Goal: Transaction & Acquisition: Purchase product/service

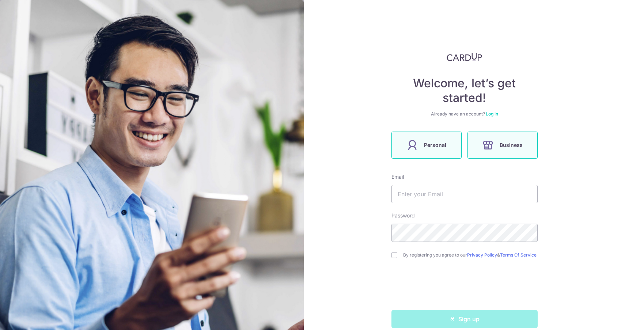
click at [440, 149] on label "Personal" at bounding box center [426, 145] width 70 height 27
click at [450, 195] on input "text" at bounding box center [464, 194] width 146 height 18
click at [568, 217] on div "Welcome, let’s get started! Already have an account? Log in Personal Business E…" at bounding box center [464, 165] width 321 height 330
click at [480, 197] on input "text" at bounding box center [464, 194] width 146 height 18
click at [430, 144] on span "Personal" at bounding box center [435, 145] width 22 height 9
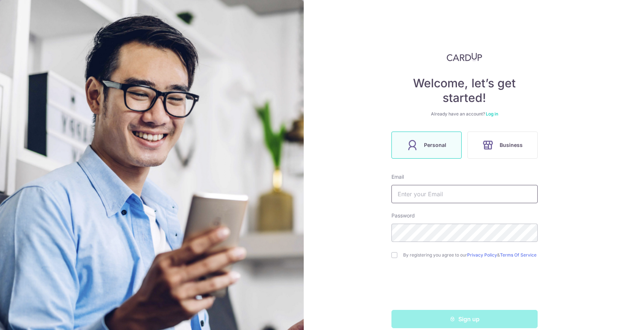
click at [438, 199] on input "text" at bounding box center [464, 194] width 146 height 18
click at [428, 194] on input "text" at bounding box center [464, 194] width 146 height 18
type input "[EMAIL_ADDRESS][DOMAIN_NAME]"
click at [394, 259] on div "By registering you agree to our Privacy Policy & Terms Of Service" at bounding box center [464, 255] width 146 height 9
click at [394, 257] on input "checkbox" at bounding box center [394, 255] width 6 height 6
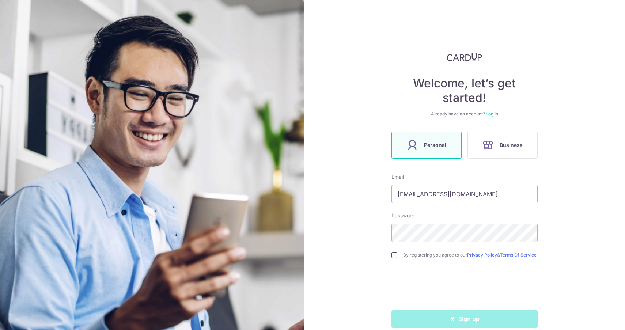
checkbox input "true"
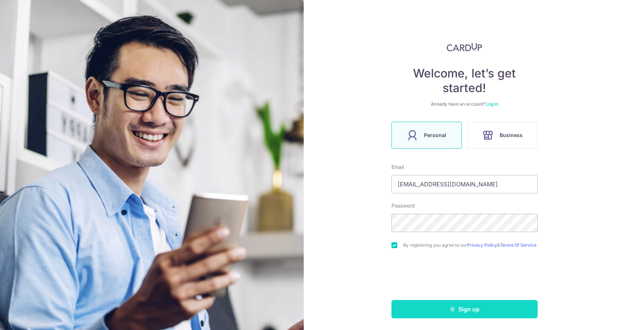
scroll to position [13, 0]
click at [486, 317] on button "Sign up" at bounding box center [464, 309] width 146 height 18
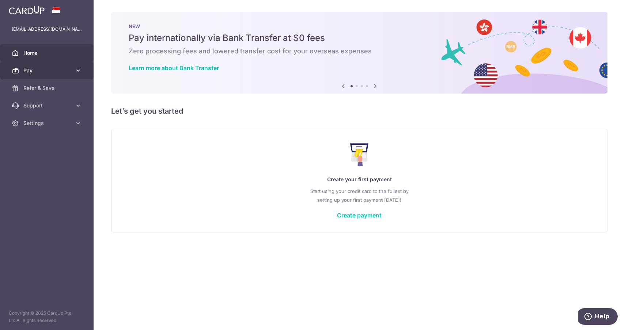
click at [71, 72] on span "Pay" at bounding box center [47, 70] width 48 height 7
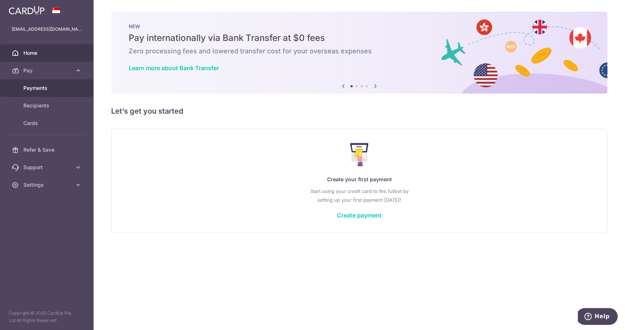
click at [44, 90] on span "Payments" at bounding box center [47, 87] width 48 height 7
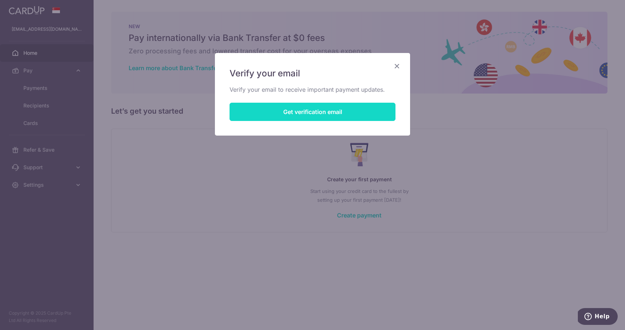
click at [326, 110] on button "Get verification email" at bounding box center [312, 112] width 166 height 18
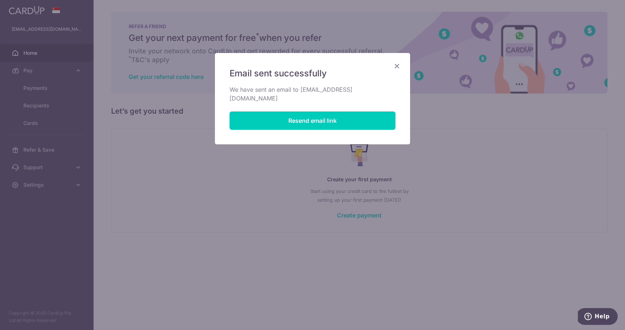
click at [398, 66] on icon "Close" at bounding box center [396, 65] width 9 height 9
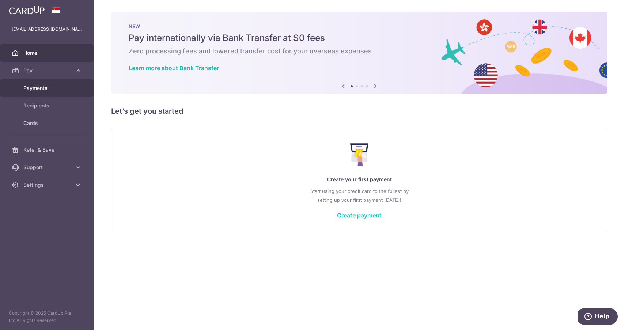
click at [50, 90] on span "Payments" at bounding box center [47, 87] width 48 height 7
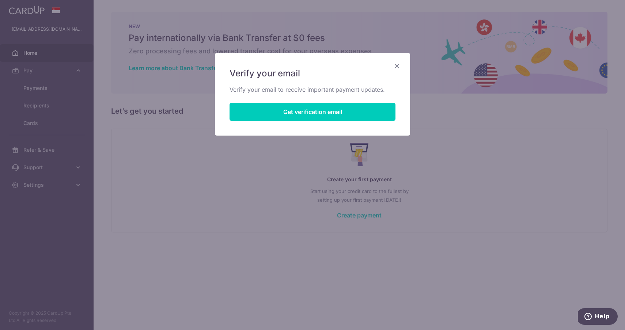
click at [399, 67] on icon "Close" at bounding box center [396, 65] width 9 height 9
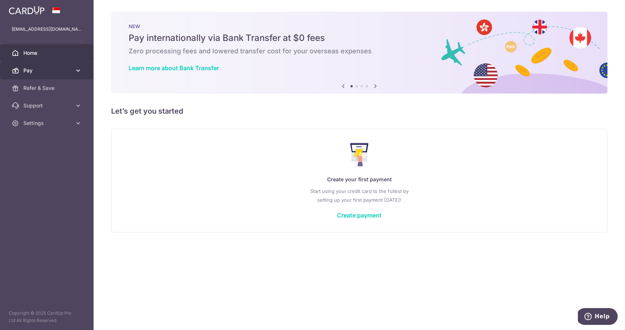
click at [63, 75] on link "Pay" at bounding box center [47, 71] width 94 height 18
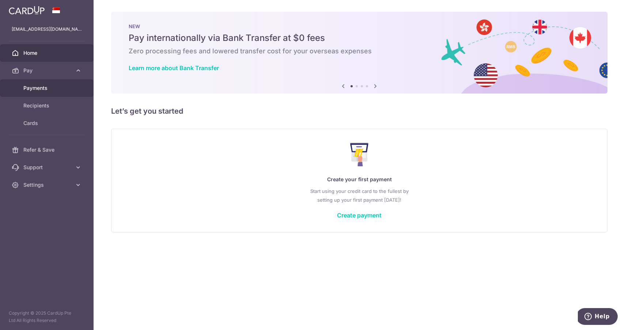
click at [49, 88] on span "Payments" at bounding box center [47, 87] width 48 height 7
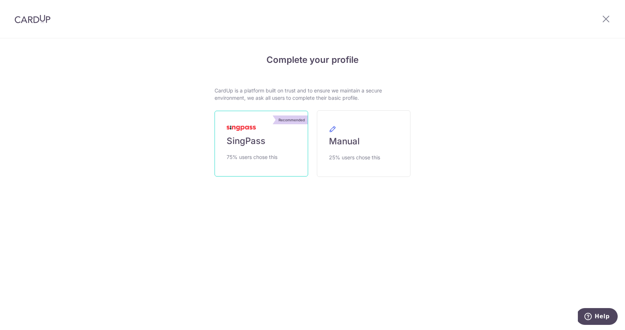
click at [269, 146] on link "Recommended SingPass 75% users chose this" at bounding box center [261, 144] width 94 height 66
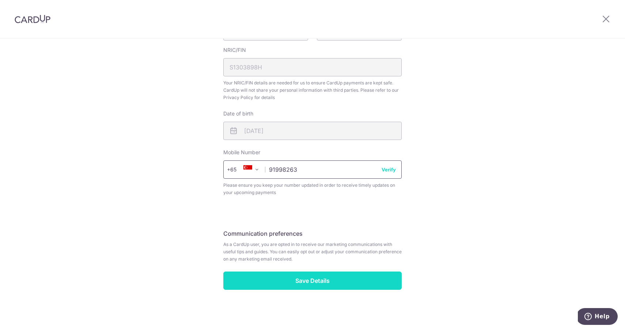
scroll to position [211, 0]
type input "91998263"
click at [317, 282] on input "Save Details" at bounding box center [312, 280] width 178 height 18
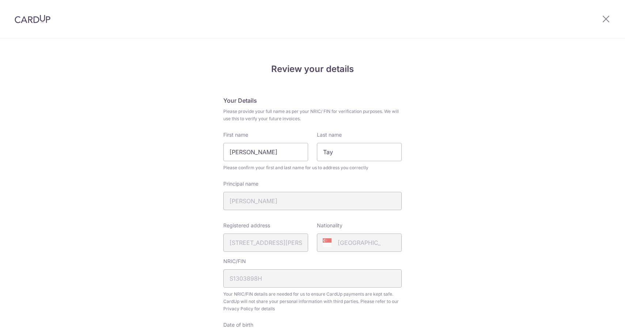
scroll to position [221, 0]
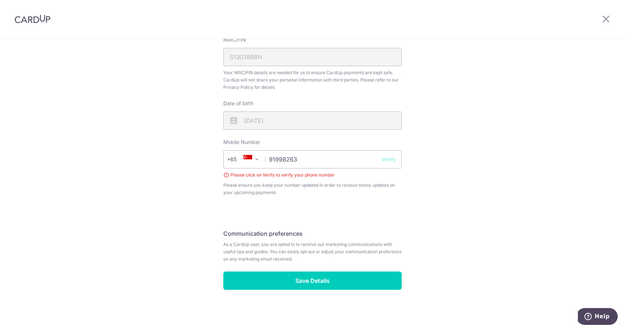
click at [389, 163] on button "Verify" at bounding box center [388, 159] width 14 height 7
click at [389, 160] on button "Verify" at bounding box center [388, 159] width 14 height 7
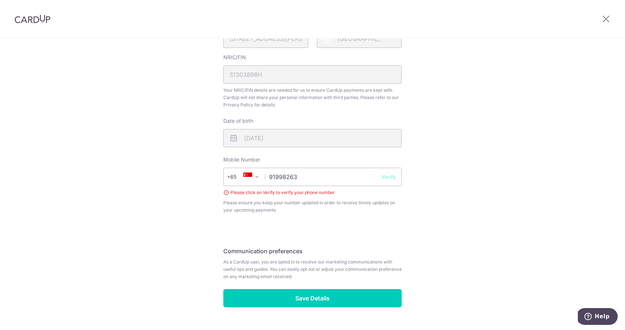
scroll to position [203, 0]
click at [367, 159] on div "Mobile Number +376 +971 +93 +1268 +1264 +355 +374 +244 +0 +54 +1684 +43 +61 +29…" at bounding box center [312, 186] width 178 height 58
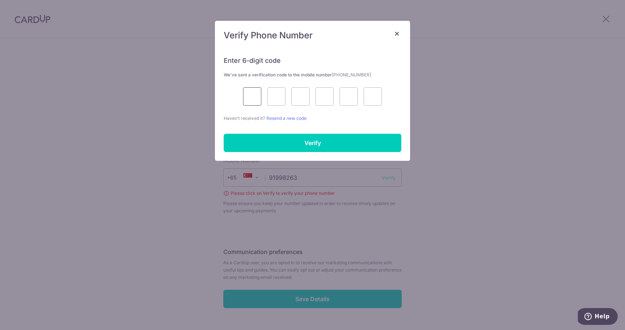
click at [255, 97] on input "text" at bounding box center [252, 96] width 18 height 18
type input "6"
type input "0"
type input "7"
type input "1"
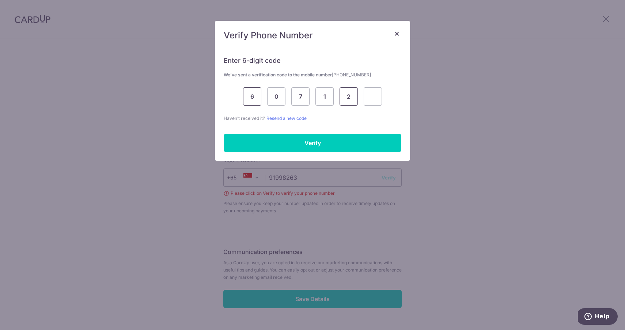
type input "2"
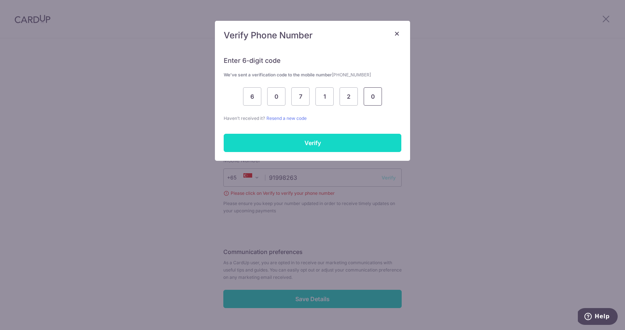
type input "0"
click at [301, 138] on input "Verify" at bounding box center [313, 143] width 178 height 18
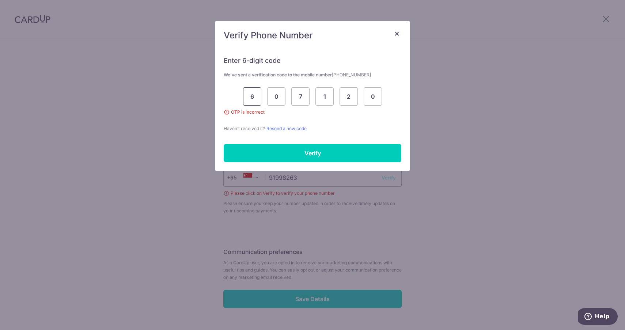
click at [255, 96] on input "6" at bounding box center [252, 96] width 18 height 18
click at [375, 96] on input "0" at bounding box center [373, 96] width 18 height 18
type input "4"
type input "9"
type input "4"
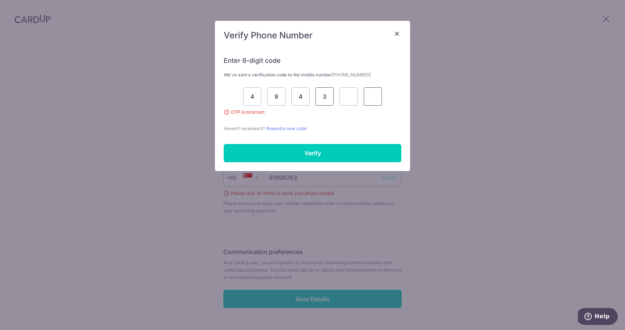
type input "3"
type input "2"
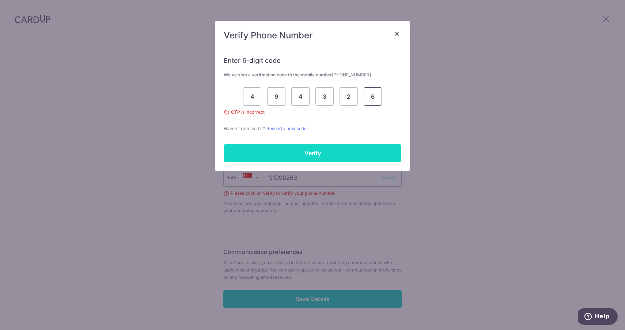
type input "6"
click at [330, 157] on input "Verify" at bounding box center [313, 153] width 178 height 18
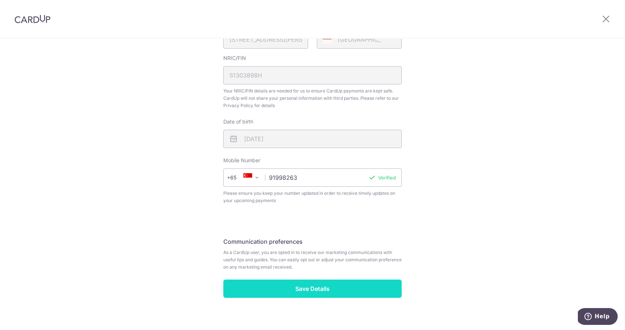
click at [324, 290] on input "Save Details" at bounding box center [312, 288] width 178 height 18
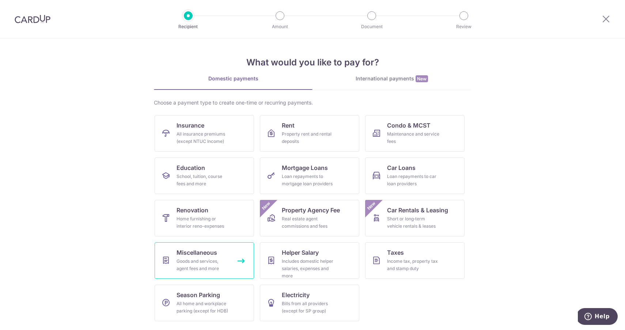
click at [232, 261] on link "Miscellaneous Goods and services, agent fees and more" at bounding box center [204, 260] width 99 height 37
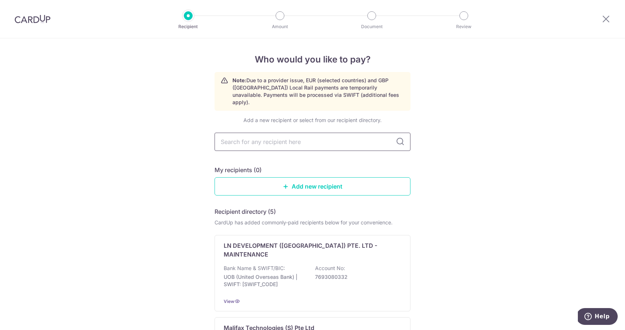
click at [301, 139] on input "text" at bounding box center [312, 142] width 196 height 18
click at [320, 182] on link "Add new recipient" at bounding box center [312, 186] width 196 height 18
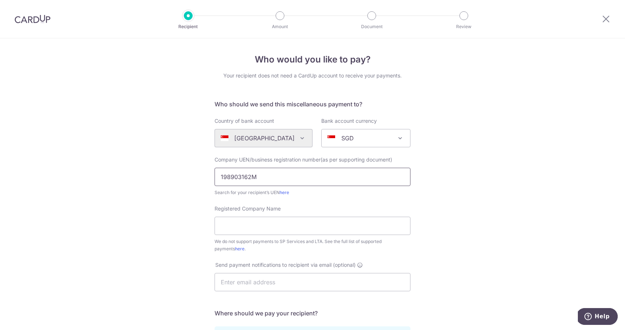
type input "198903162M"
click at [469, 228] on div "Who would you like to pay? Your recipient does not need a CardUp account to rec…" at bounding box center [312, 264] width 625 height 453
type input "HUMAN DYNAMICS MANAGEMENT CENTER PTE LTD"
click at [449, 227] on div "Who would you like to pay? Your recipient does not need a CardUp account to rec…" at bounding box center [312, 264] width 625 height 453
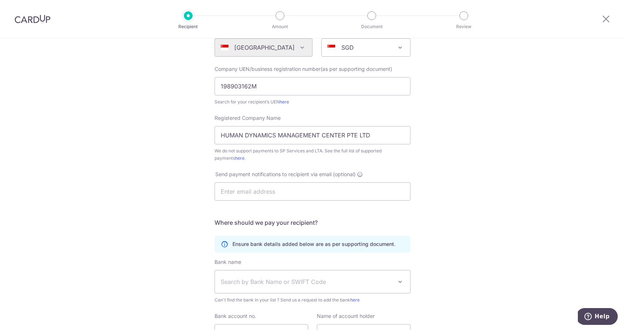
scroll to position [95, 0]
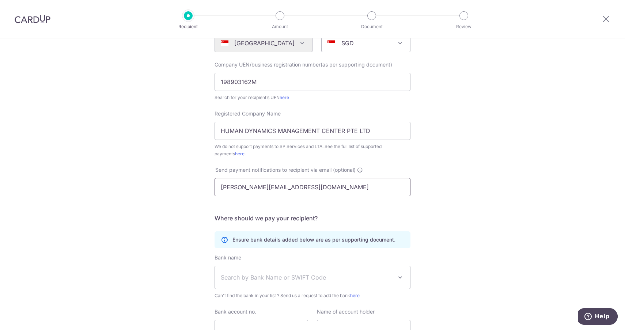
type input "hansel.kum@humandynamics.sg"
click at [437, 249] on div "Who would you like to pay? Your recipient does not need a CardUp account to rec…" at bounding box center [312, 169] width 625 height 453
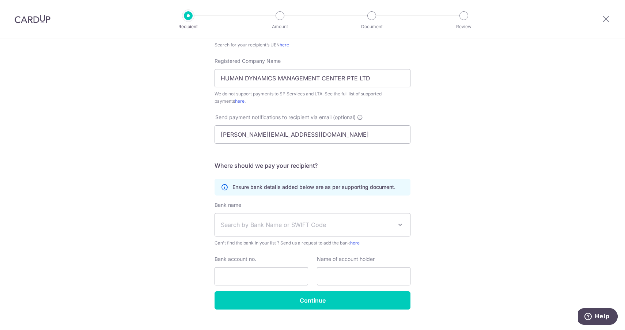
scroll to position [150, 0]
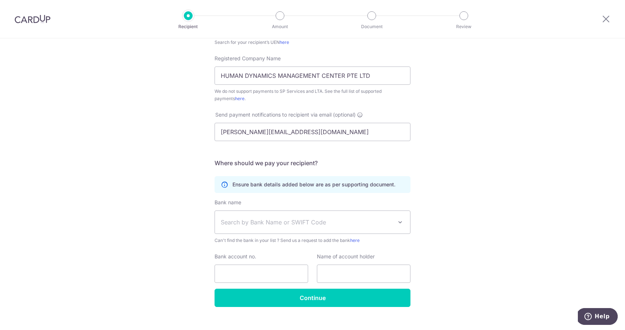
click at [274, 227] on span "Search by Bank Name or SWIFT Code" at bounding box center [312, 222] width 195 height 23
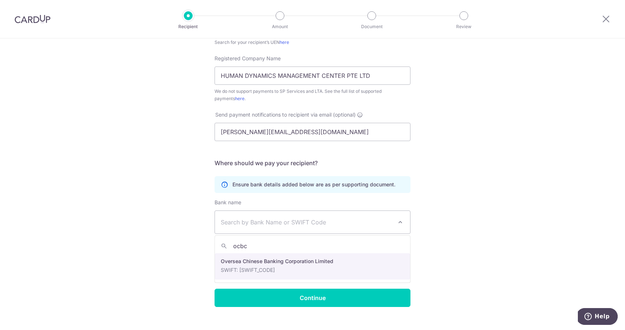
type input "ocbc"
select select "12"
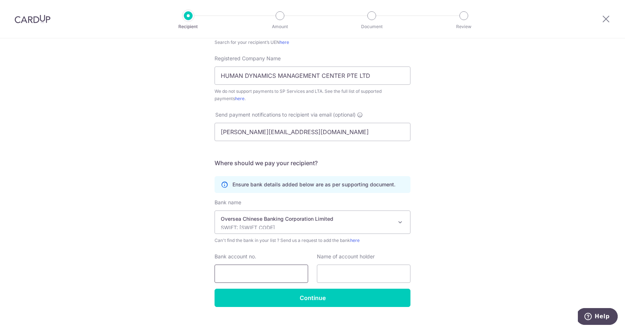
click at [269, 276] on input "Bank account no." at bounding box center [261, 274] width 94 height 18
paste input "655-423903-001"
click at [259, 275] on input "655-423903-001" at bounding box center [261, 274] width 94 height 18
type input "655423903001"
paste input "HUMAN DYNAMICS MANAGEMENT CENTER PTE. LTD."
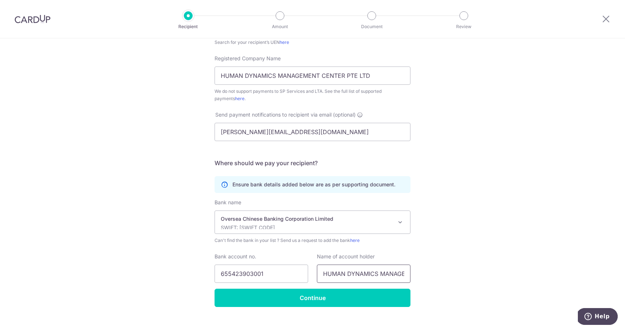
type input "HUMAN DYNAMICS MANAGEMENT CENTER PTE. LTD."
click at [463, 212] on div "Who would you like to pay? Your recipient does not need a CardUp account to rec…" at bounding box center [312, 114] width 625 height 453
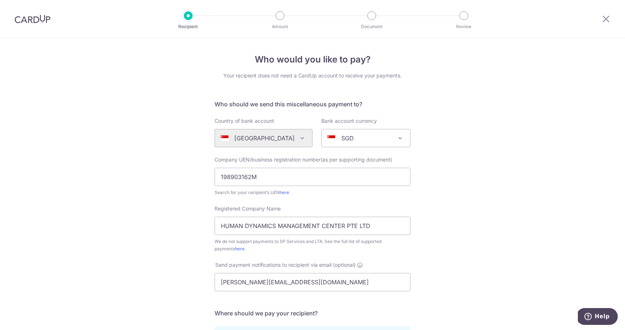
scroll to position [0, 0]
click at [482, 259] on div "Who would you like to pay? Your recipient does not need a CardUp account to rec…" at bounding box center [312, 264] width 625 height 453
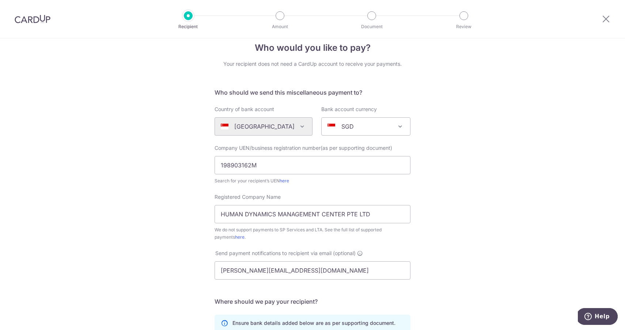
scroll to position [11, 0]
click at [332, 170] on input "198903162M" at bounding box center [312, 165] width 196 height 18
click at [542, 214] on div "Who would you like to pay? Your recipient does not need a CardUp account to rec…" at bounding box center [312, 253] width 625 height 453
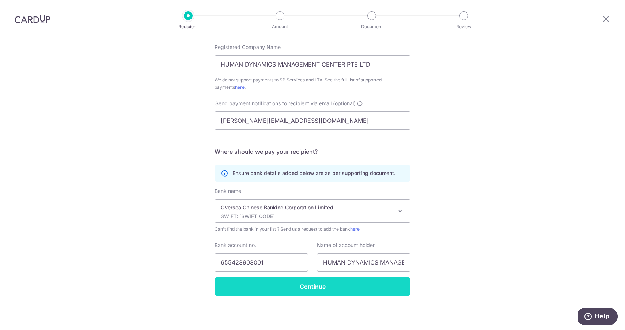
scroll to position [161, 0]
click at [310, 291] on input "Continue" at bounding box center [312, 286] width 196 height 18
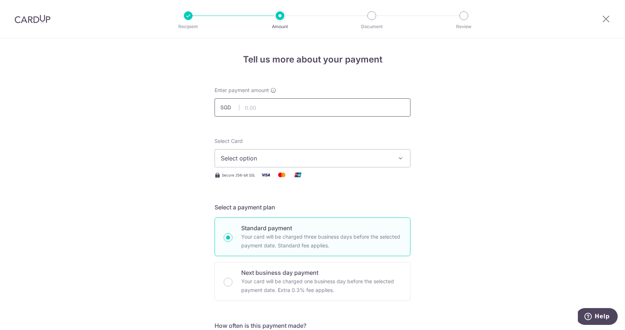
click at [286, 110] on input "text" at bounding box center [312, 107] width 196 height 18
type input "3,700.00"
click at [395, 161] on button "Select option" at bounding box center [312, 158] width 196 height 18
click at [296, 176] on span "Add credit card" at bounding box center [319, 178] width 170 height 7
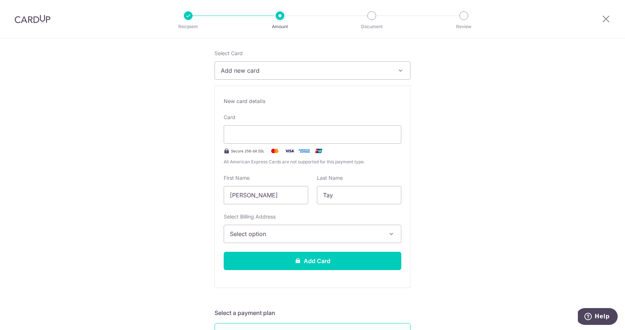
scroll to position [88, 0]
click at [385, 231] on button "Select option" at bounding box center [313, 233] width 178 height 18
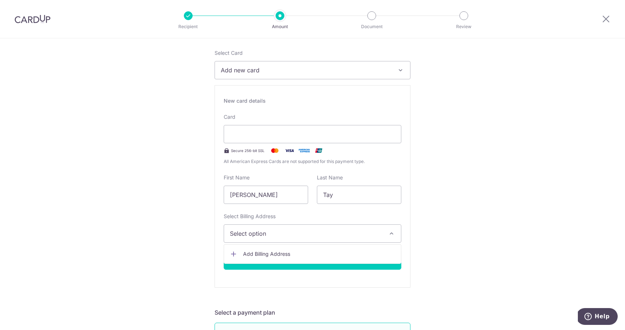
click at [279, 257] on span "Add Billing Address" at bounding box center [319, 253] width 152 height 7
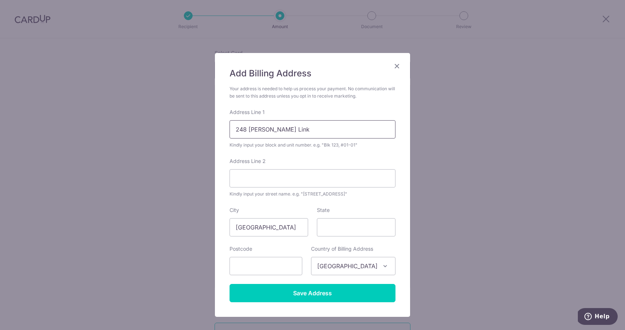
type input "248 Kim Keat Link"
type input "#03-55"
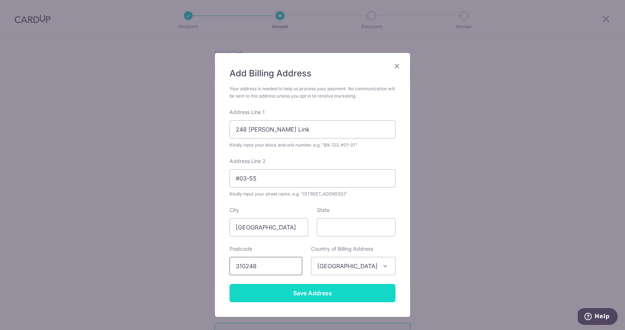
type input "310248"
click at [332, 298] on input "Save Address" at bounding box center [312, 293] width 166 height 18
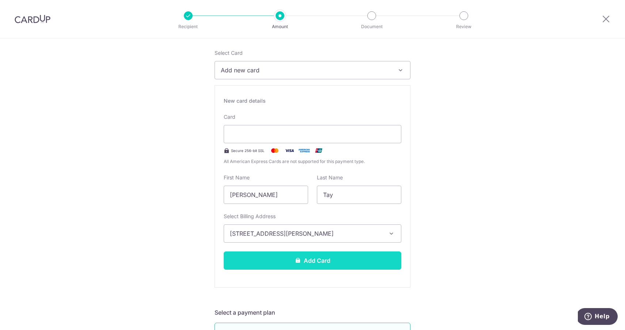
scroll to position [169, 0]
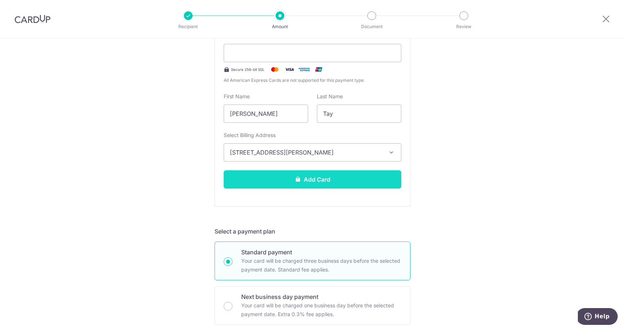
click at [311, 182] on button "Add Card" at bounding box center [313, 179] width 178 height 18
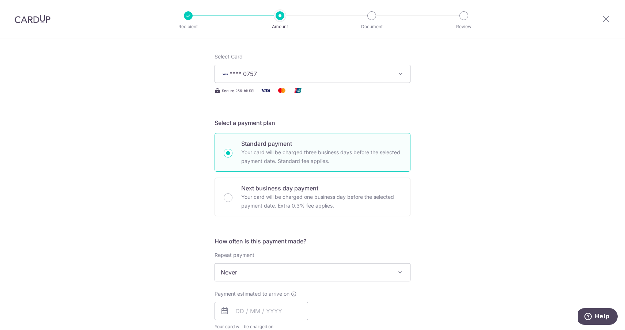
scroll to position [96, 0]
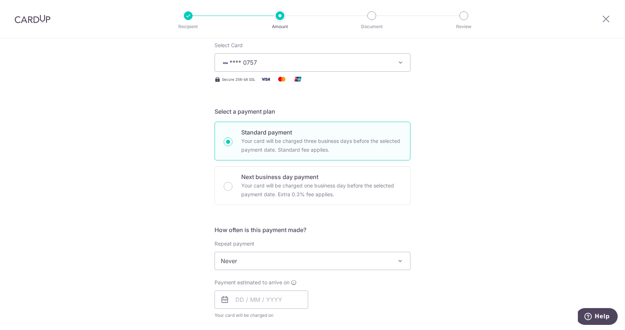
click at [389, 261] on span "Never" at bounding box center [312, 261] width 195 height 18
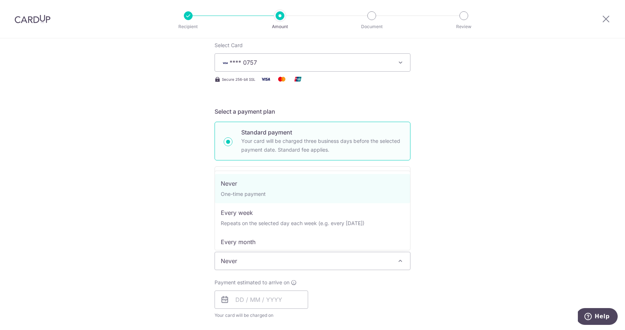
click at [507, 228] on div "Tell us more about your payment Enter payment amount SGD 3,700.00 3700.00 Card …" at bounding box center [312, 273] width 625 height 661
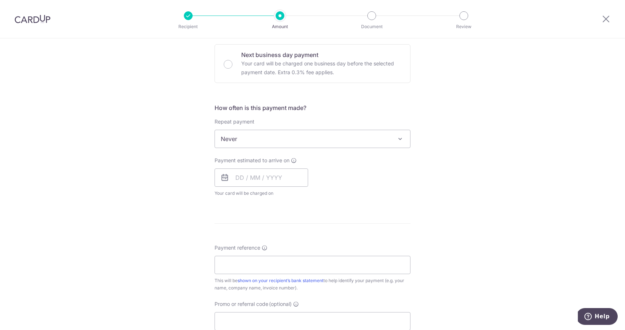
scroll to position [235, 0]
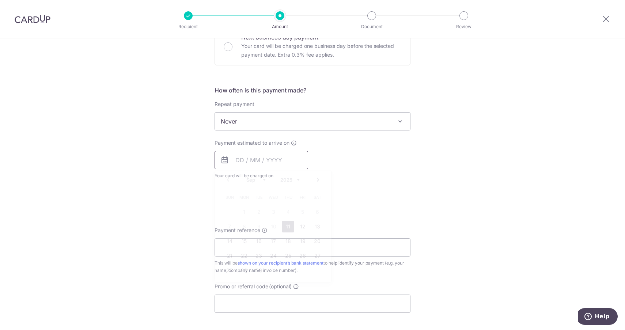
click at [237, 161] on input "text" at bounding box center [261, 160] width 94 height 18
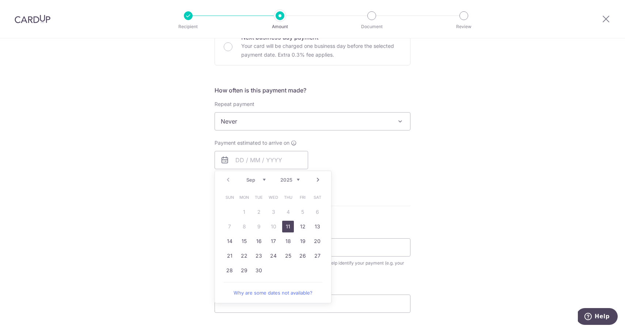
click at [368, 168] on div "Payment estimated to arrive on Prev Next Sep Oct Nov Dec 2025 2026 2027 2028 20…" at bounding box center [312, 159] width 205 height 40
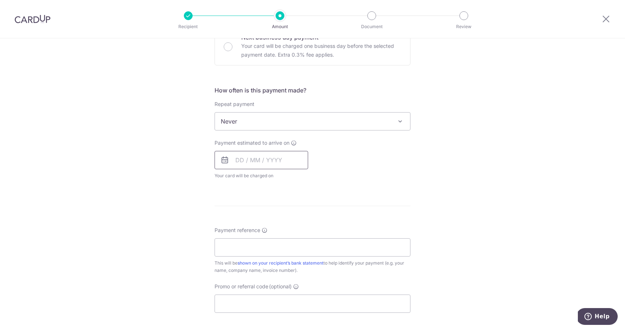
click at [236, 161] on input "text" at bounding box center [261, 160] width 94 height 18
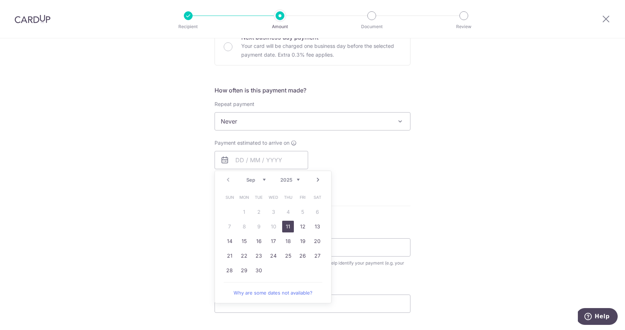
click at [289, 228] on link "11" at bounding box center [288, 227] width 12 height 12
type input "11/09/2025"
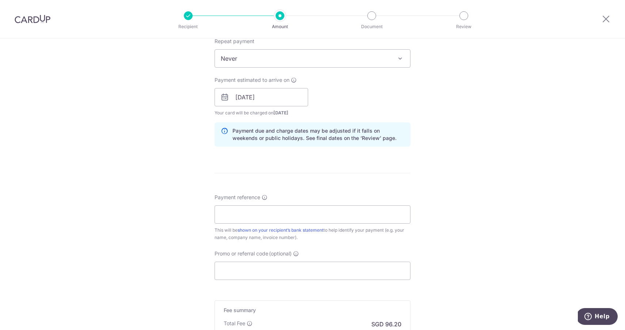
scroll to position [326, 0]
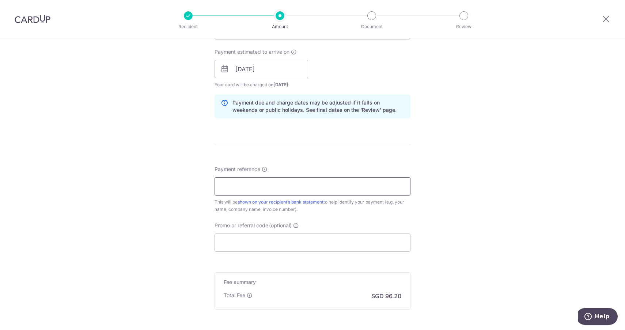
click at [368, 189] on input "Payment reference" at bounding box center [312, 186] width 196 height 18
type input "INV-1147"
click at [524, 171] on div "Tell us more about your payment Enter payment amount SGD 3,700.00 3700.00 Card …" at bounding box center [312, 57] width 625 height 691
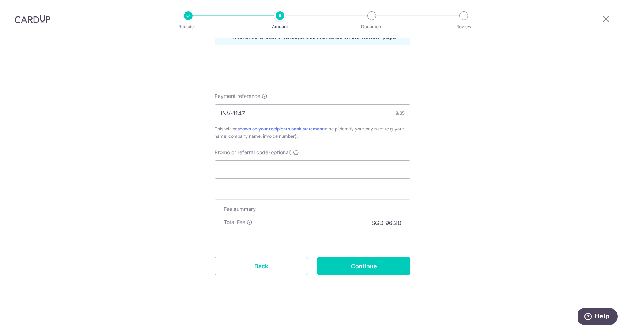
scroll to position [399, 0]
drag, startPoint x: 386, startPoint y: 224, endPoint x: 403, endPoint y: 224, distance: 17.5
click at [403, 224] on div "Fee summary Base fee Extend fee Next-day fee Total Fee SGD 96.20" at bounding box center [312, 217] width 196 height 37
click at [372, 266] on input "Continue" at bounding box center [364, 266] width 94 height 18
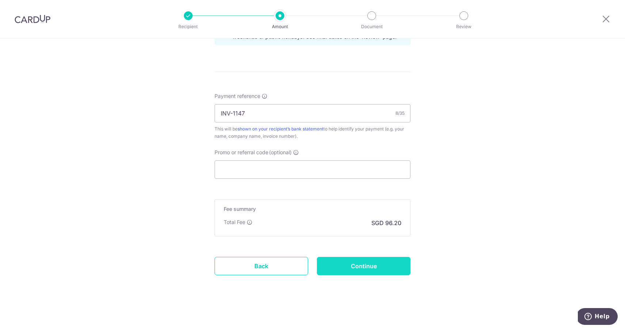
type input "Create Schedule"
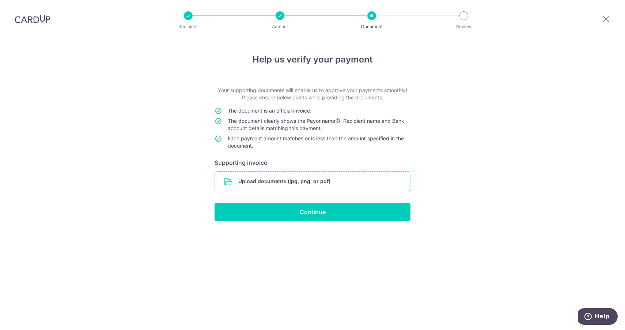
click at [319, 183] on input "file" at bounding box center [312, 181] width 195 height 19
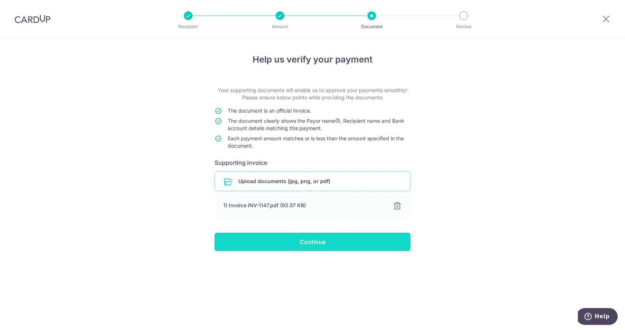
click at [309, 246] on input "Continue" at bounding box center [312, 242] width 196 height 18
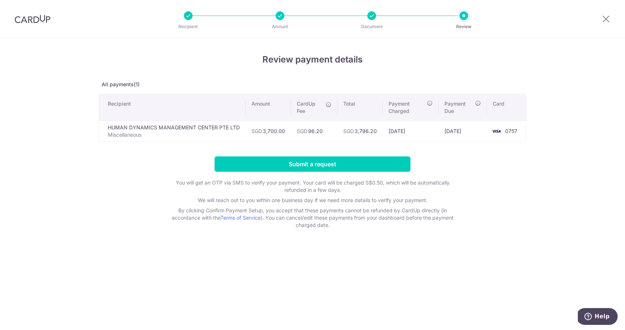
drag, startPoint x: 108, startPoint y: 128, endPoint x: 233, endPoint y: 130, distance: 125.0
click at [233, 130] on td "HUMAN DYNAMICS MANAGEMENT CENTER PTE LTD Miscellaneous" at bounding box center [172, 131] width 146 height 21
drag, startPoint x: 258, startPoint y: 131, endPoint x: 288, endPoint y: 132, distance: 29.3
click at [288, 132] on td "SGD 3,700.00" at bounding box center [268, 131] width 45 height 21
click at [307, 104] on span "CardUp Fee" at bounding box center [309, 107] width 25 height 15
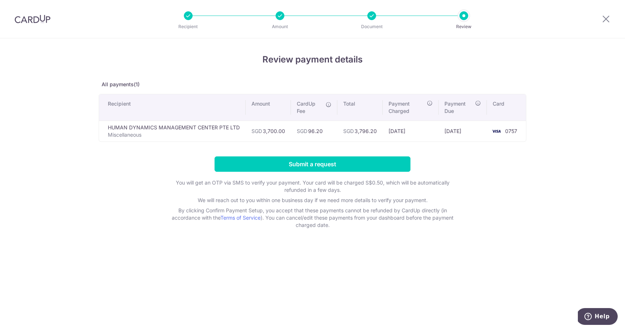
drag, startPoint x: 309, startPoint y: 131, endPoint x: 322, endPoint y: 134, distance: 12.7
click at [322, 134] on td "SGD 96.20" at bounding box center [314, 131] width 46 height 21
drag, startPoint x: 356, startPoint y: 132, endPoint x: 376, endPoint y: 135, distance: 20.4
click at [376, 135] on td "SGD 3,796.20" at bounding box center [359, 131] width 45 height 21
drag, startPoint x: 389, startPoint y: 132, endPoint x: 418, endPoint y: 132, distance: 28.9
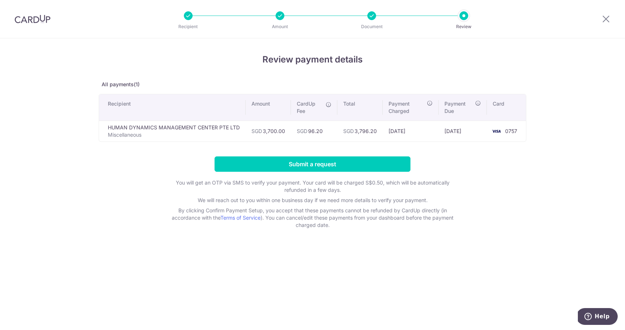
click at [418, 132] on td "08/09/2025" at bounding box center [411, 131] width 56 height 21
drag, startPoint x: 446, startPoint y: 131, endPoint x: 452, endPoint y: 131, distance: 5.8
click at [452, 131] on td "11/09/2025" at bounding box center [462, 131] width 48 height 21
click at [459, 139] on td "11/09/2025" at bounding box center [462, 131] width 48 height 21
drag, startPoint x: 261, startPoint y: 132, endPoint x: 283, endPoint y: 133, distance: 22.3
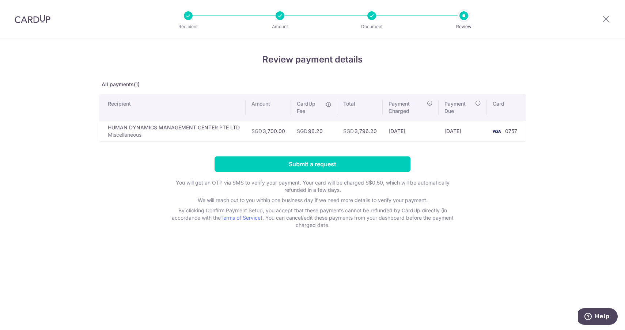
click at [283, 133] on td "SGD 3,700.00" at bounding box center [268, 131] width 45 height 21
drag, startPoint x: 355, startPoint y: 131, endPoint x: 373, endPoint y: 132, distance: 17.2
click at [373, 132] on td "SGD 3,796.20" at bounding box center [359, 131] width 45 height 21
click at [415, 203] on p "We will reach out to you within one business day if we need more details to ver…" at bounding box center [312, 200] width 292 height 7
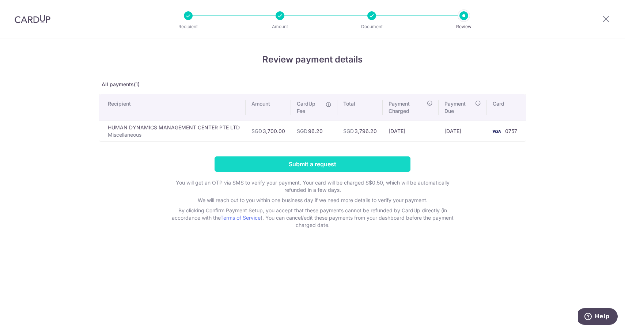
click at [340, 165] on input "Submit a request" at bounding box center [312, 163] width 196 height 15
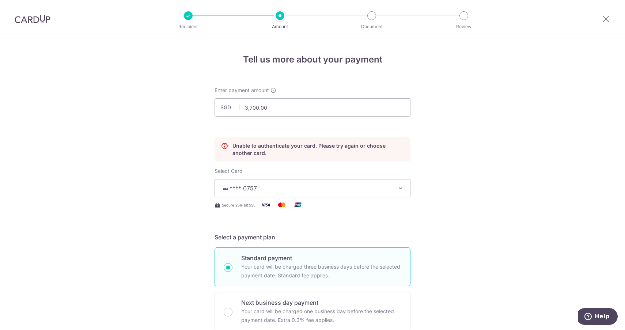
click at [368, 186] on span "**** 0757" at bounding box center [306, 188] width 170 height 9
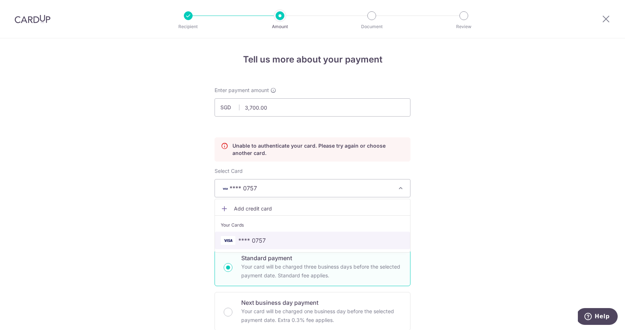
click at [256, 237] on span "**** 0757" at bounding box center [251, 240] width 27 height 9
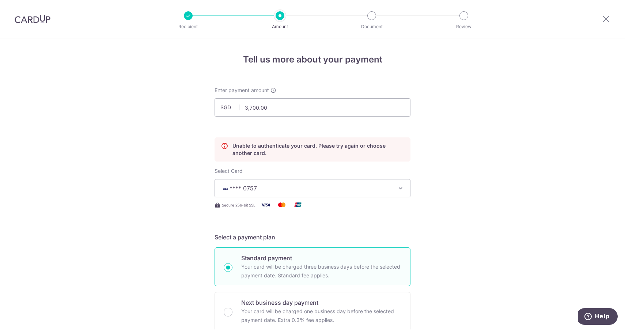
click at [40, 21] on img at bounding box center [33, 19] width 36 height 9
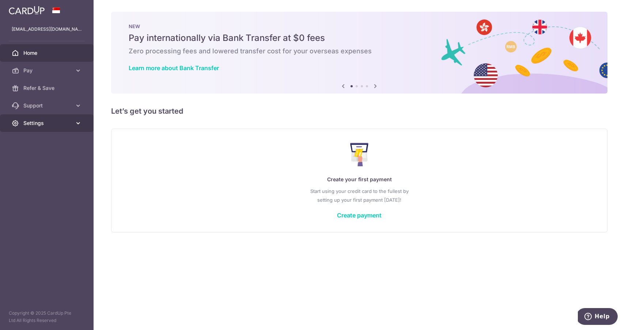
click at [49, 122] on span "Settings" at bounding box center [47, 122] width 48 height 7
click at [42, 144] on link "Account" at bounding box center [47, 141] width 94 height 18
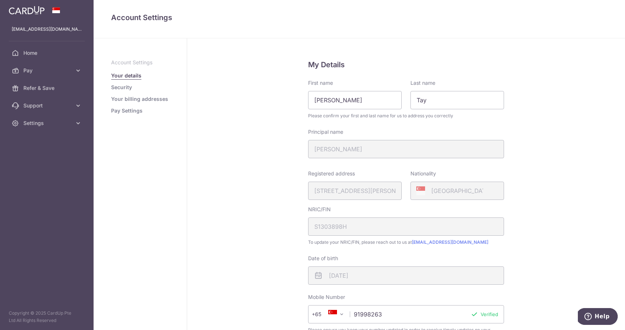
click at [126, 110] on link "Pay Settings" at bounding box center [126, 110] width 31 height 7
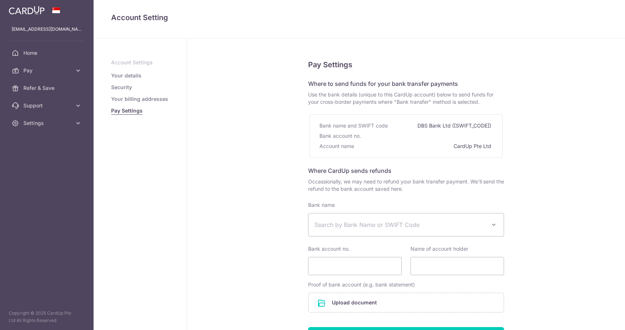
select select
click at [148, 99] on link "Your billing addresses" at bounding box center [139, 98] width 57 height 7
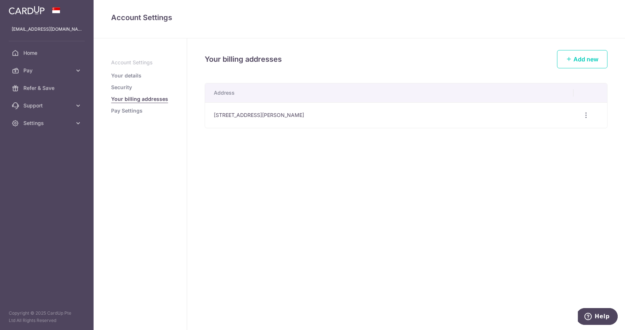
click at [121, 76] on link "Your details" at bounding box center [126, 75] width 30 height 7
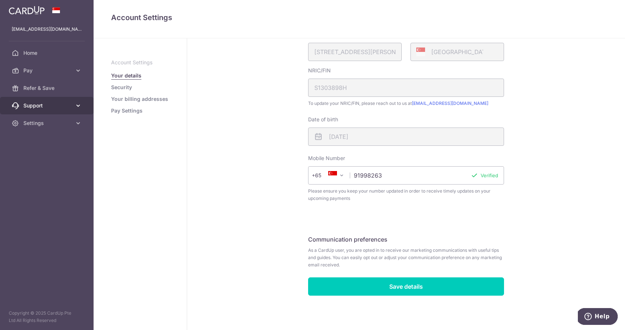
scroll to position [139, 0]
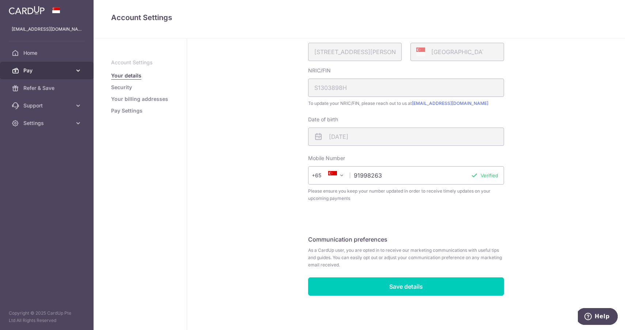
click at [48, 74] on span "Pay" at bounding box center [47, 70] width 48 height 7
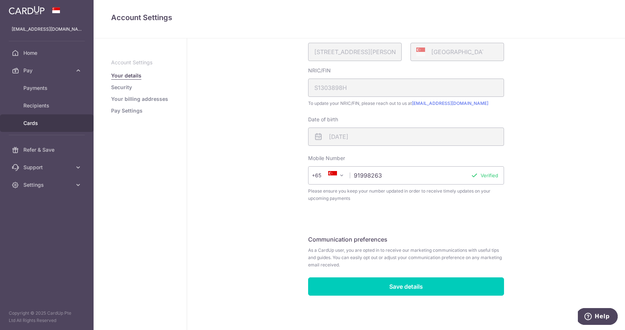
click at [29, 129] on link "Cards" at bounding box center [47, 123] width 94 height 18
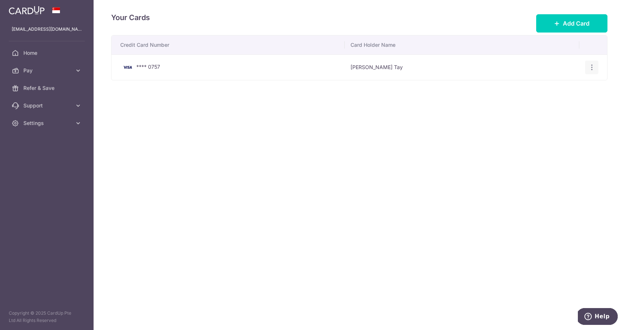
click at [597, 67] on div "View/Edit Delete" at bounding box center [592, 68] width 14 height 14
click at [594, 69] on icon "button" at bounding box center [592, 68] width 8 height 8
click at [564, 85] on span "View/Edit" at bounding box center [567, 87] width 50 height 9
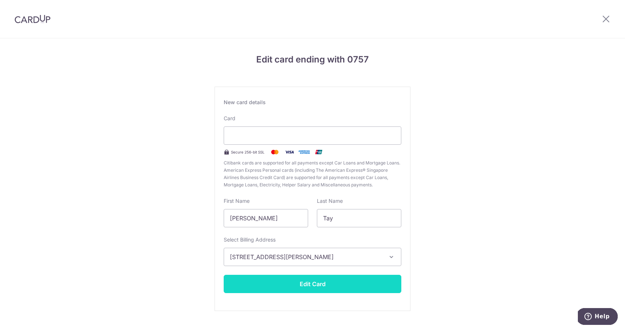
click at [293, 284] on button "Edit Card" at bounding box center [313, 284] width 178 height 18
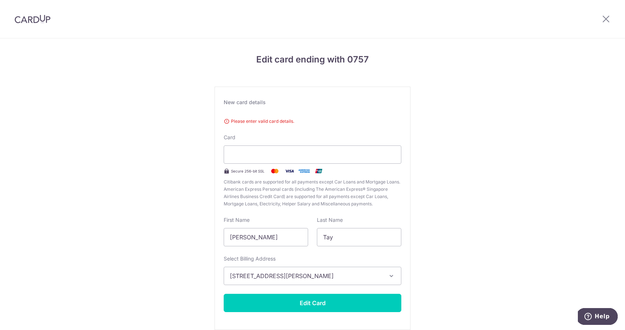
click at [249, 137] on div "Please enter valid card details. Card Secure 256-bit SSL Citibank cards are sup…" at bounding box center [313, 161] width 178 height 93
click at [458, 218] on div "Edit card ending with 0757 New card details Please enter valid card details. Ca…" at bounding box center [312, 201] width 625 height 326
click at [365, 277] on span "248 Kim Keat Link, #03-55, Singapore, Singapore-310248" at bounding box center [306, 275] width 152 height 9
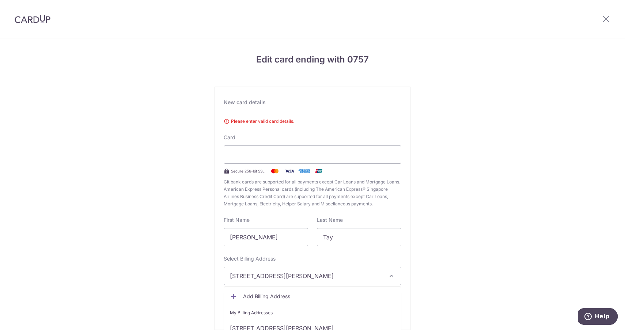
click at [435, 188] on div "Edit card ending with 0757 New card details Please enter valid card details. Ca…" at bounding box center [312, 201] width 625 height 326
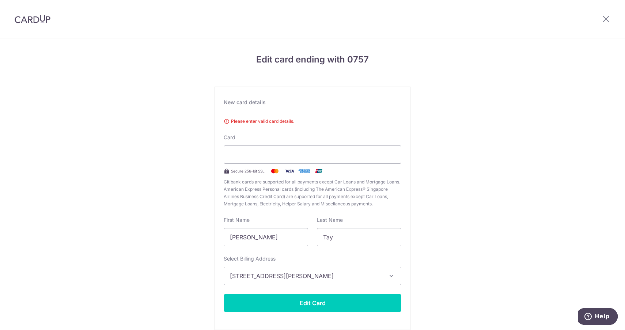
click at [22, 24] on div at bounding box center [32, 19] width 65 height 38
click at [28, 22] on img at bounding box center [33, 19] width 36 height 9
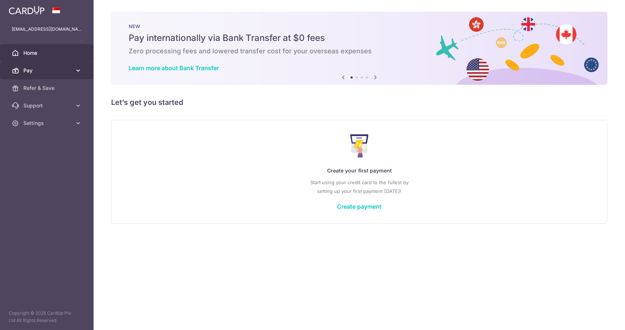
click at [30, 74] on span "Pay" at bounding box center [47, 70] width 48 height 7
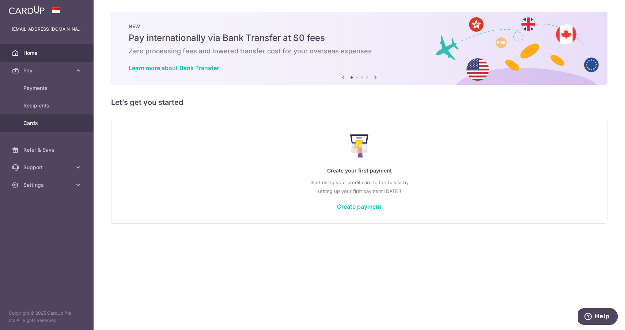
click at [37, 122] on span "Cards" at bounding box center [47, 122] width 48 height 7
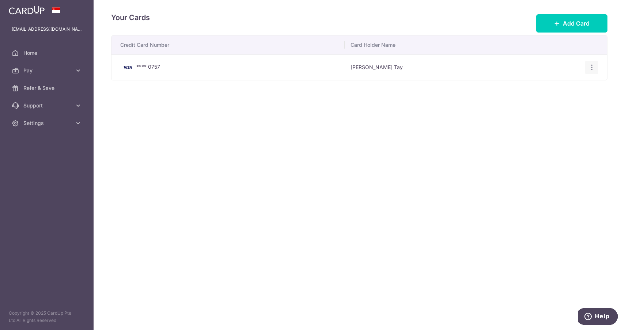
click at [587, 70] on div "View/Edit Delete" at bounding box center [592, 68] width 14 height 14
click at [594, 67] on icon "button" at bounding box center [592, 68] width 8 height 8
click at [546, 85] on span "View/Edit" at bounding box center [567, 87] width 50 height 9
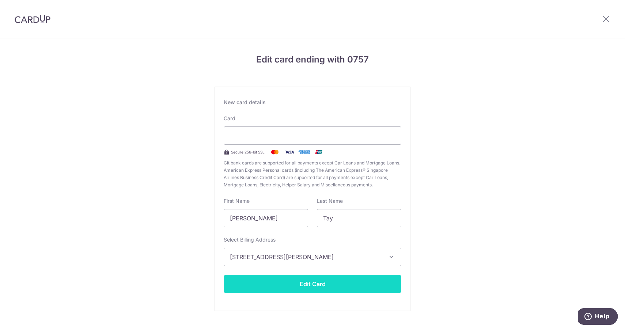
click at [318, 288] on button "Edit Card" at bounding box center [313, 284] width 178 height 18
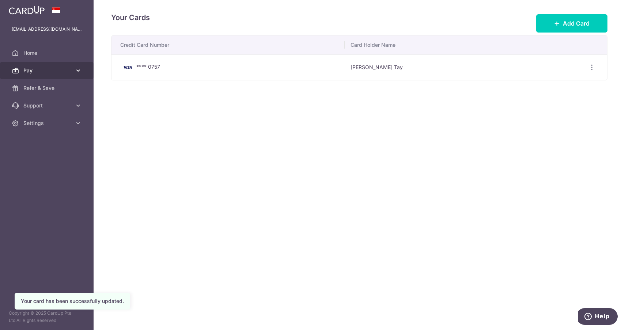
click at [62, 64] on link "Pay" at bounding box center [47, 71] width 94 height 18
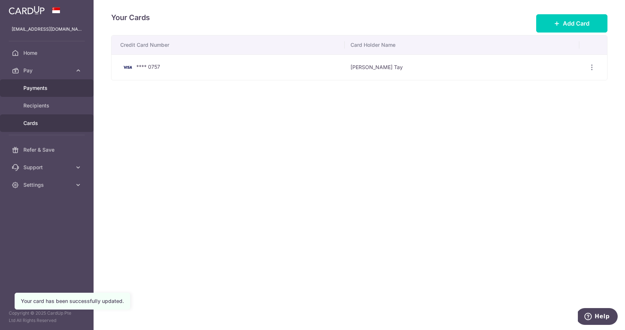
click at [47, 91] on span "Payments" at bounding box center [47, 87] width 48 height 7
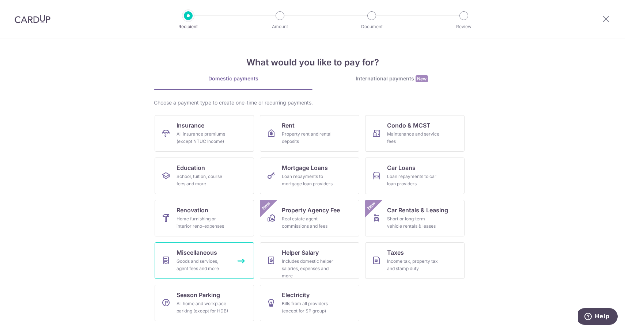
click at [216, 265] on div "Goods and services, agent fees and more" at bounding box center [202, 265] width 53 height 15
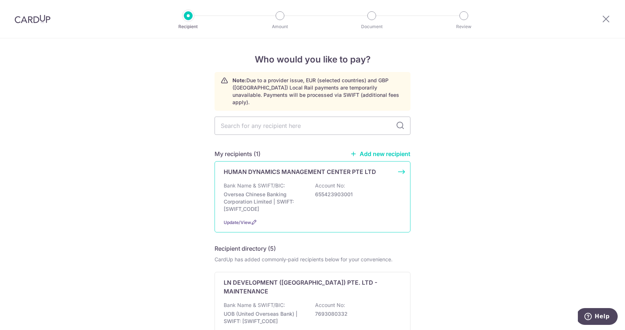
click at [290, 182] on div "Bank Name & SWIFT/BIC: Oversea Chinese Banking Corporation Limited | SWIFT: [SW…" at bounding box center [313, 197] width 178 height 31
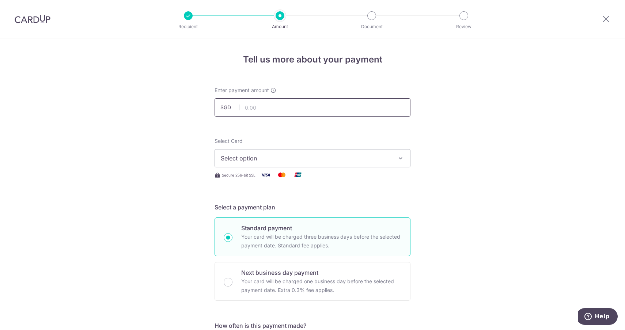
click at [253, 107] on input "text" at bounding box center [312, 107] width 196 height 18
type input "3,700.00"
click at [346, 156] on span "Select option" at bounding box center [306, 158] width 170 height 9
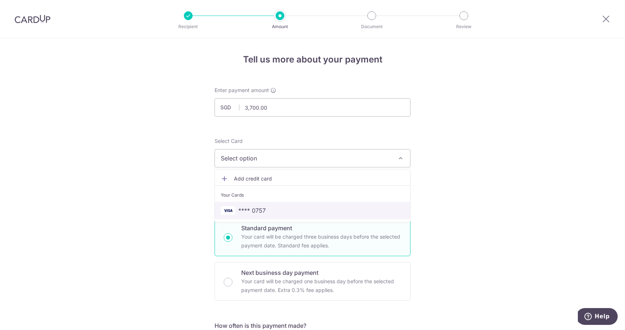
click at [275, 213] on span "**** 0757" at bounding box center [312, 210] width 183 height 9
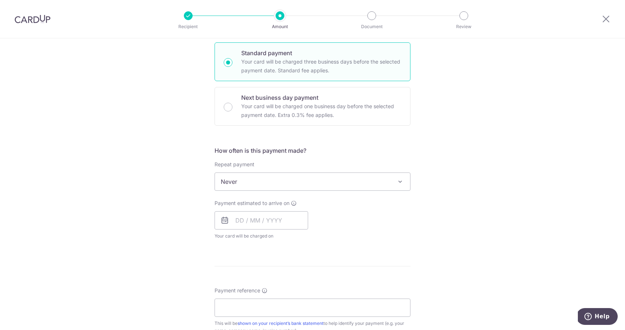
scroll to position [211, 0]
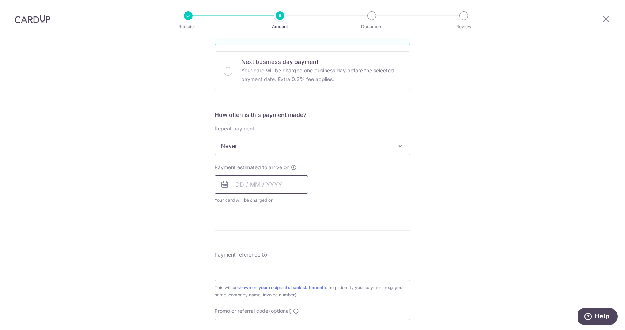
click at [238, 186] on input "text" at bounding box center [261, 184] width 94 height 18
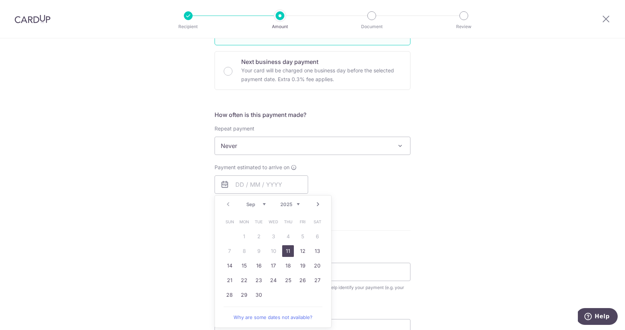
click at [290, 255] on link "11" at bounding box center [288, 251] width 12 height 12
type input "[DATE]"
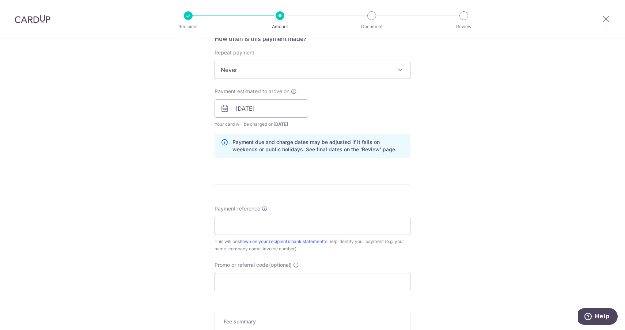
scroll to position [287, 0]
click at [328, 228] on input "Payment reference" at bounding box center [312, 225] width 196 height 18
type input "INV-1147"
click at [209, 251] on div "Tell us more about your payment Enter payment amount SGD 3,700.00 3700.00 Selec…" at bounding box center [312, 96] width 625 height 691
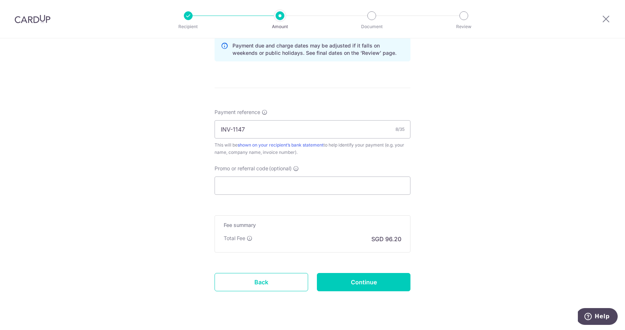
scroll to position [385, 0]
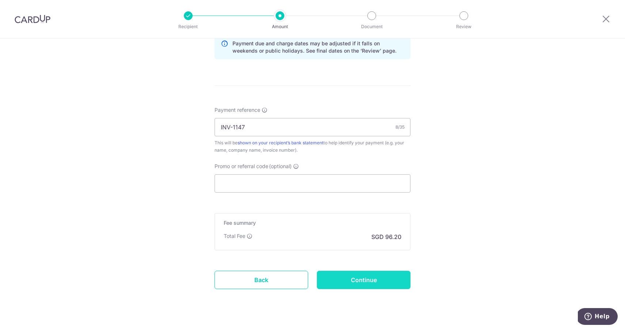
click at [360, 280] on input "Continue" at bounding box center [364, 280] width 94 height 18
type input "Create Schedule"
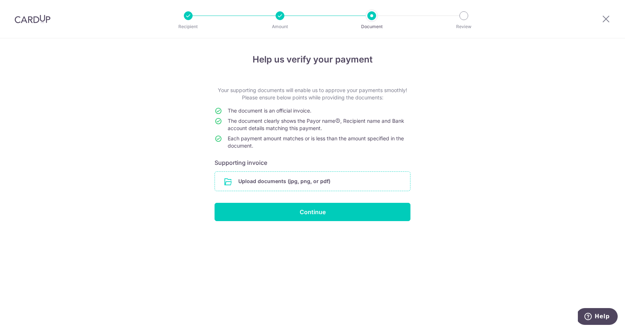
click at [262, 179] on input "file" at bounding box center [312, 181] width 195 height 19
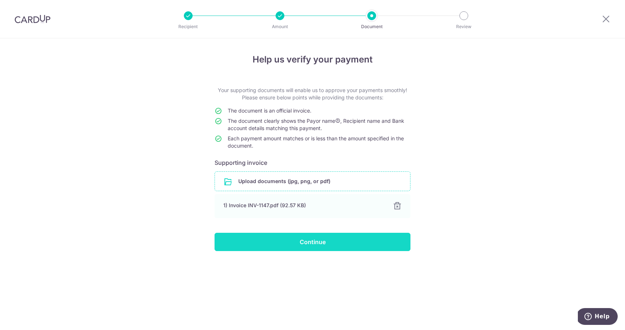
click at [319, 247] on input "Continue" at bounding box center [312, 242] width 196 height 18
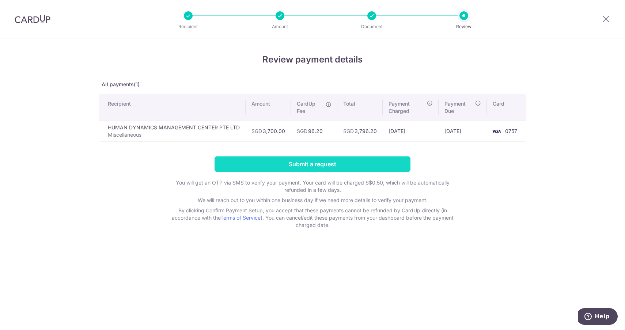
click at [333, 168] on input "Submit a request" at bounding box center [312, 163] width 196 height 15
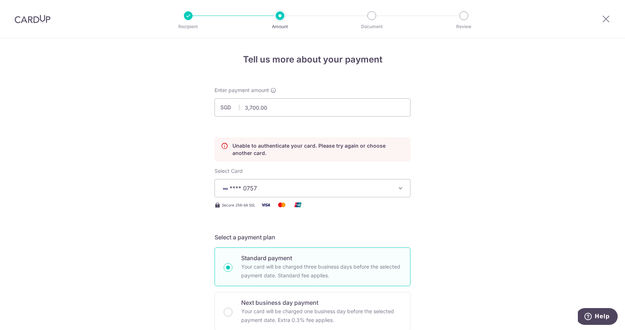
click at [399, 194] on button "**** 0757" at bounding box center [312, 188] width 196 height 18
click at [261, 209] on span "Add credit card" at bounding box center [319, 208] width 170 height 7
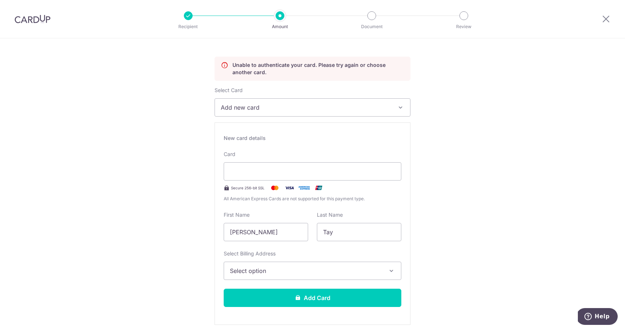
scroll to position [80, 0]
click at [350, 176] on div at bounding box center [313, 172] width 178 height 18
click at [301, 268] on span "Select option" at bounding box center [306, 271] width 152 height 9
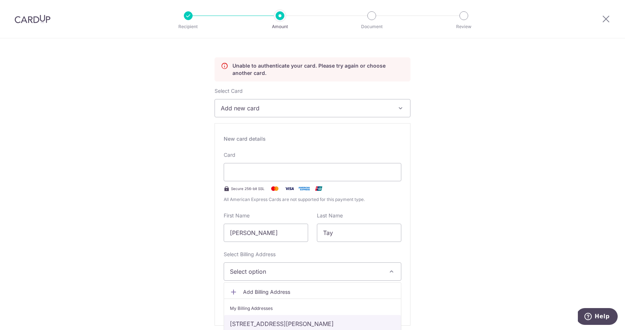
click at [278, 318] on link "248 Kim Keat Link, #03-55, Singapore, Singapore-310248" at bounding box center [312, 324] width 177 height 18
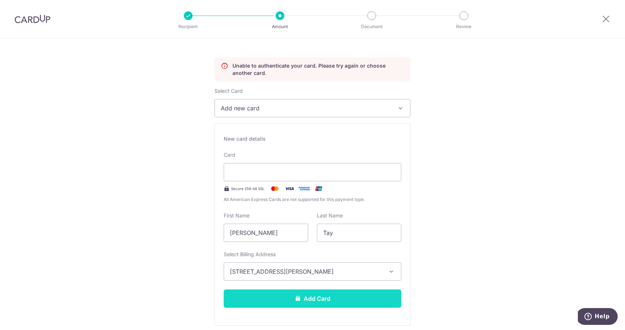
click at [349, 298] on button "Add Card" at bounding box center [313, 298] width 178 height 18
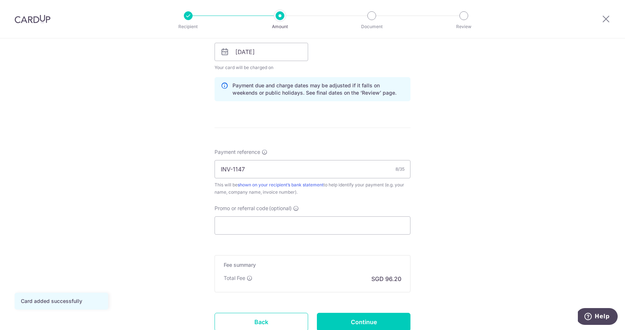
scroll to position [360, 0]
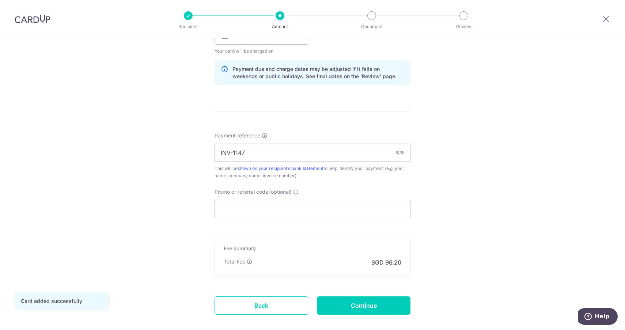
click at [359, 317] on form "Enter payment amount SGD 3,700.00 3700.00 Card added successfully Select Card *…" at bounding box center [312, 31] width 196 height 608
click at [361, 307] on input "Continue" at bounding box center [364, 305] width 94 height 18
type input "Update Schedule"
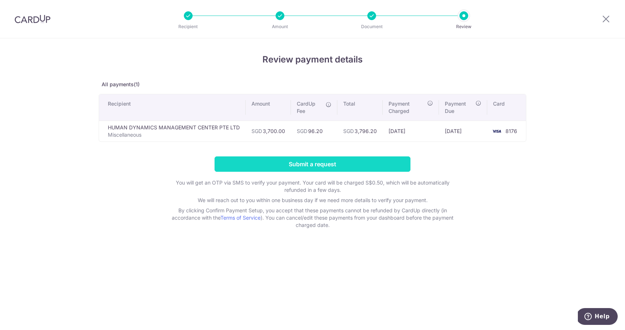
click at [346, 164] on input "Submit a request" at bounding box center [312, 163] width 196 height 15
